Goal: Task Accomplishment & Management: Use online tool/utility

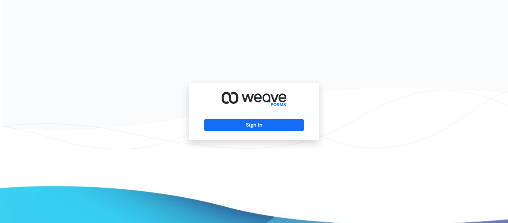
click at [215, 119] on div "Sign In" at bounding box center [254, 111] width 130 height 57
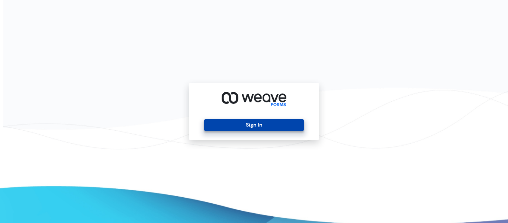
click at [219, 120] on button "Sign In" at bounding box center [253, 125] width 99 height 12
